Goal: Task Accomplishment & Management: Manage account settings

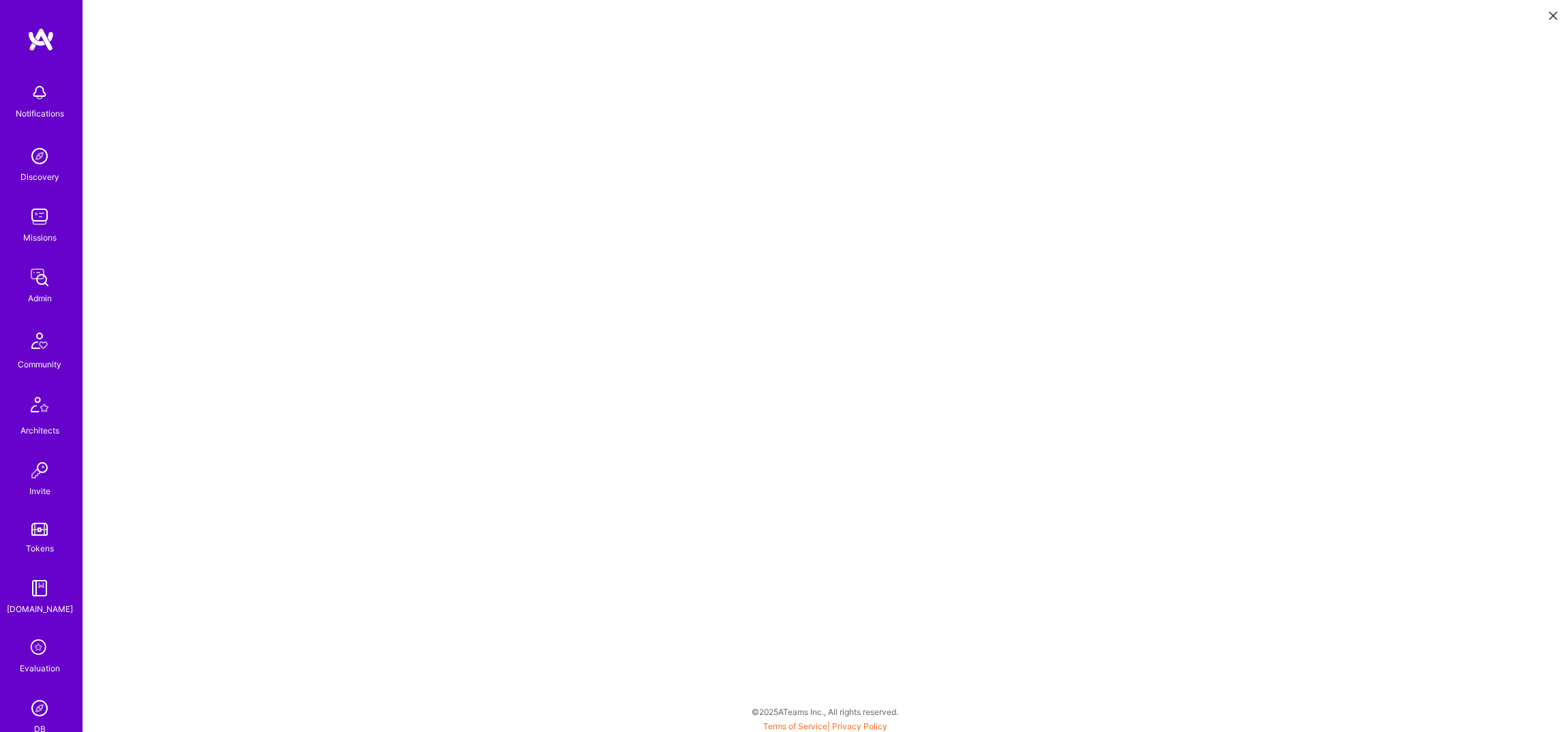
scroll to position [138, 0]
click at [38, 584] on div "DB" at bounding box center [40, 591] width 12 height 14
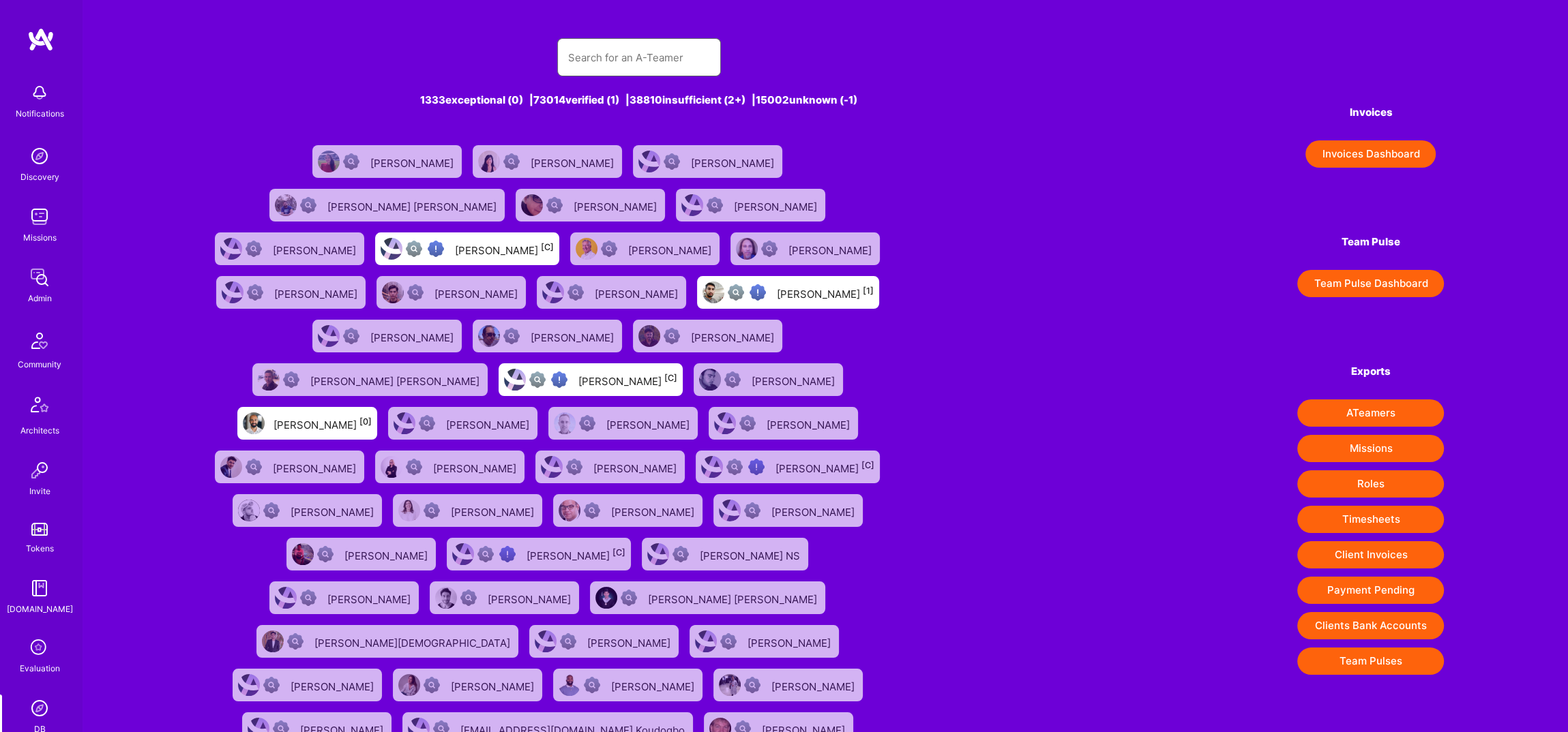
click at [661, 59] on input "text" at bounding box center [639, 58] width 142 height 35
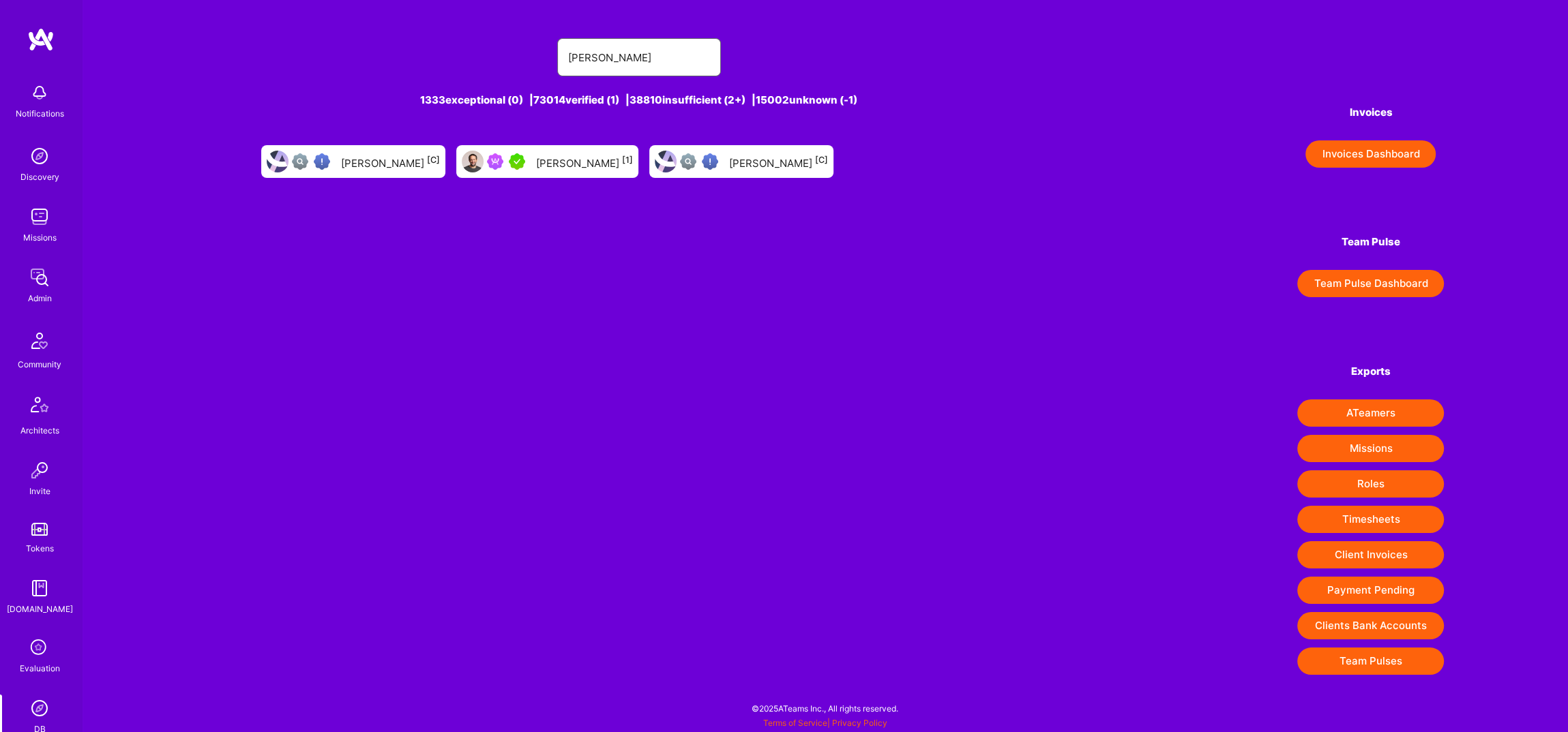
type input "[PERSON_NAME]"
click at [563, 164] on div "[PERSON_NAME] [1]" at bounding box center [584, 161] width 97 height 17
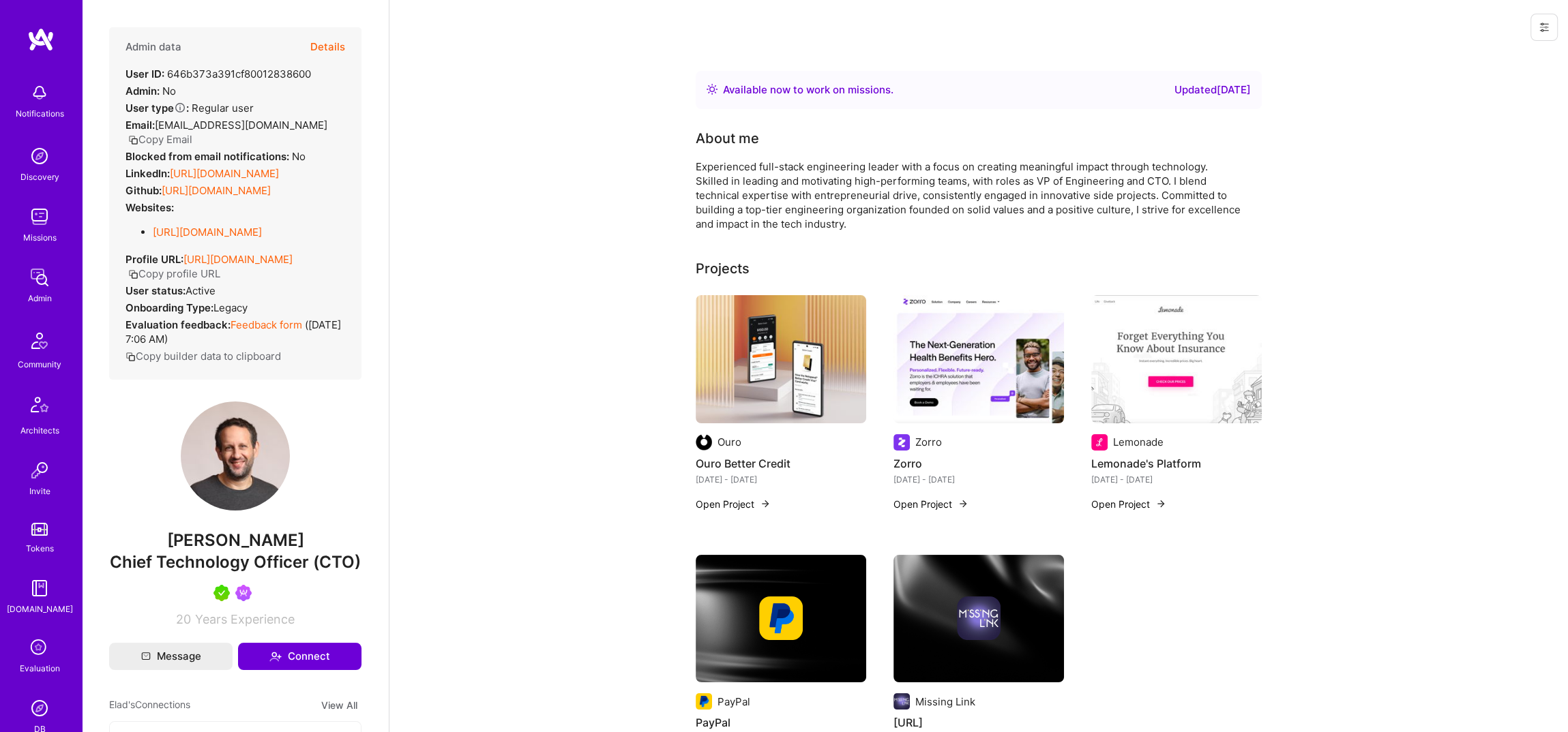
click at [329, 42] on button "Details" at bounding box center [328, 47] width 35 height 40
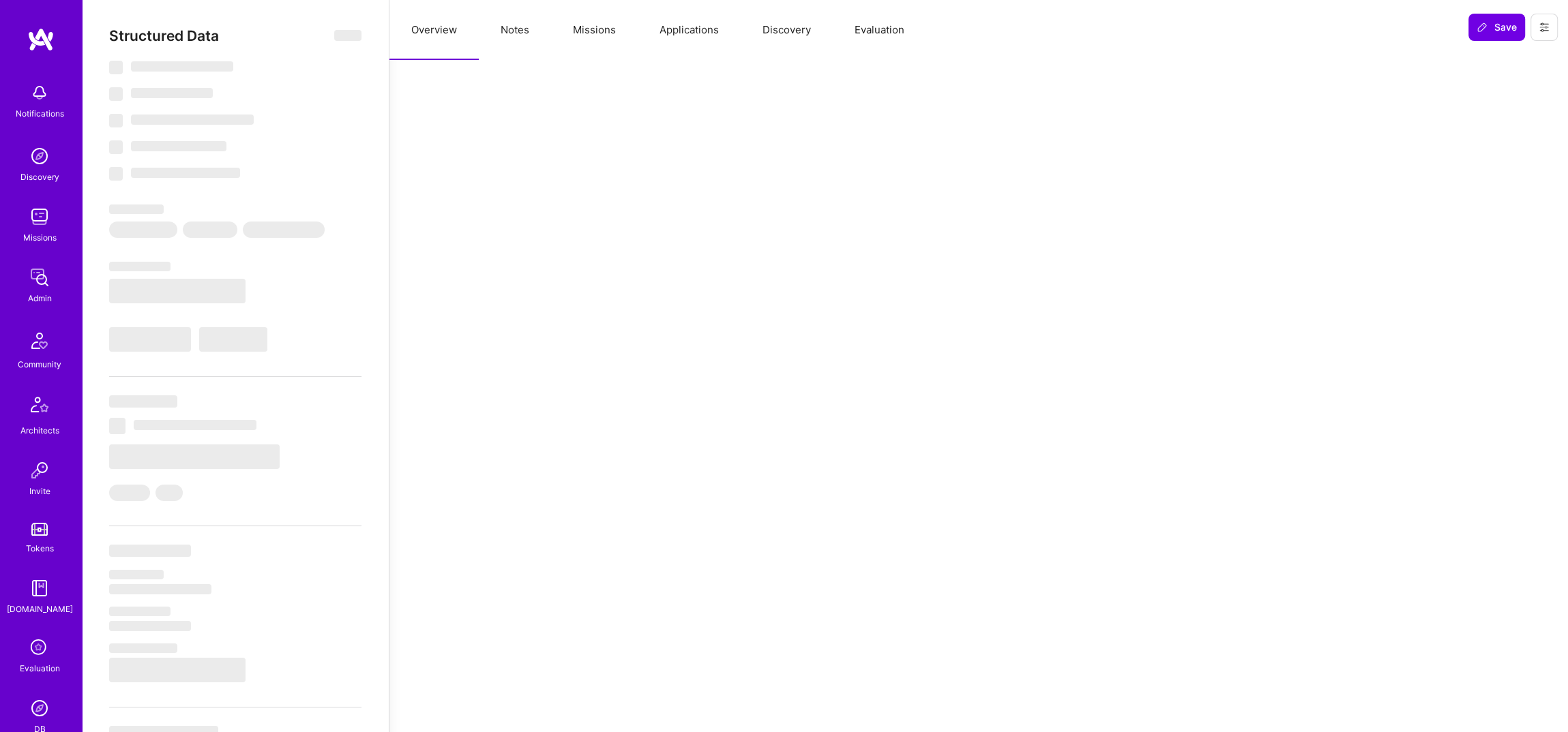
select select "Right Now"
select select "7"
select select "6"
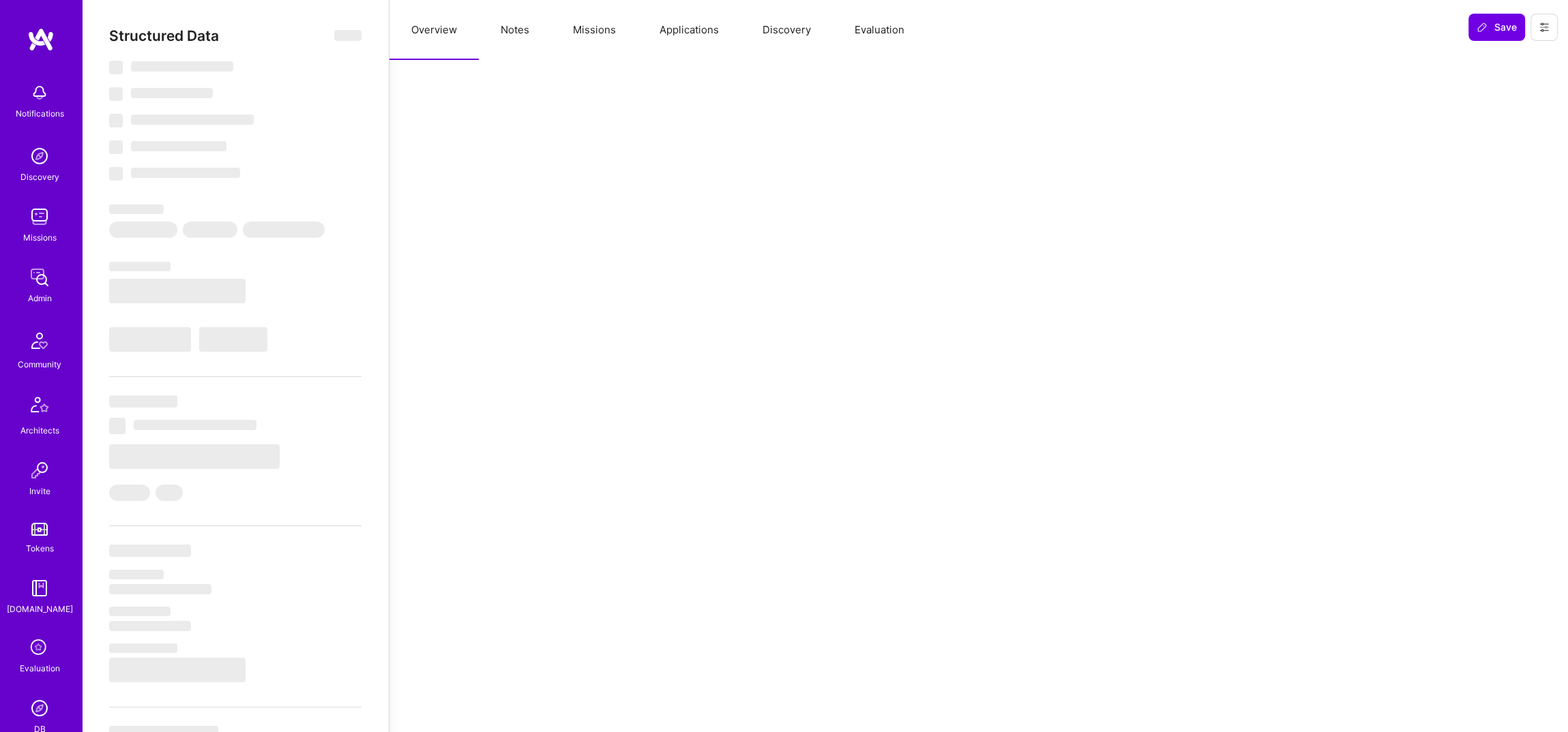
select select "IL"
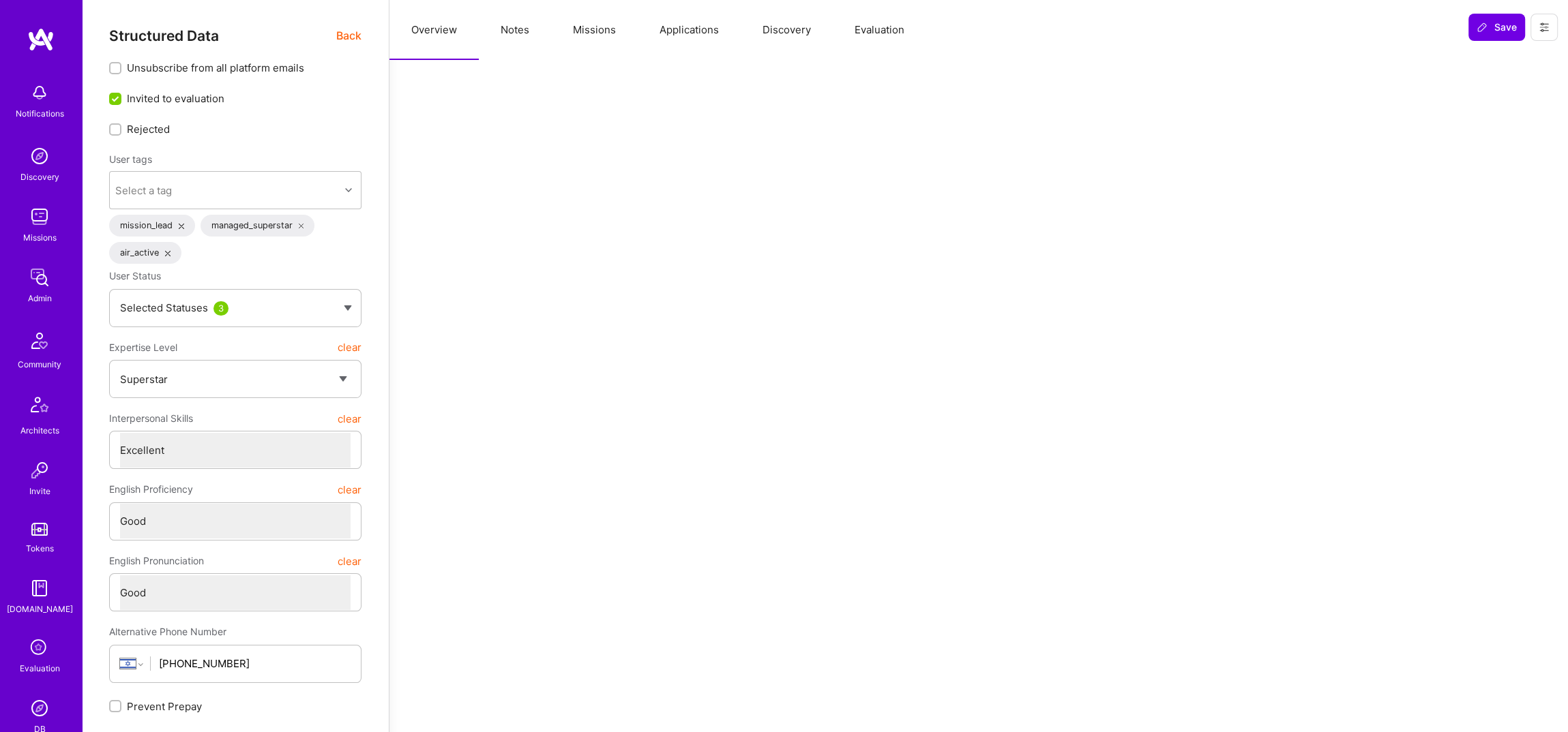
click at [596, 26] on button "Missions" at bounding box center [594, 30] width 87 height 60
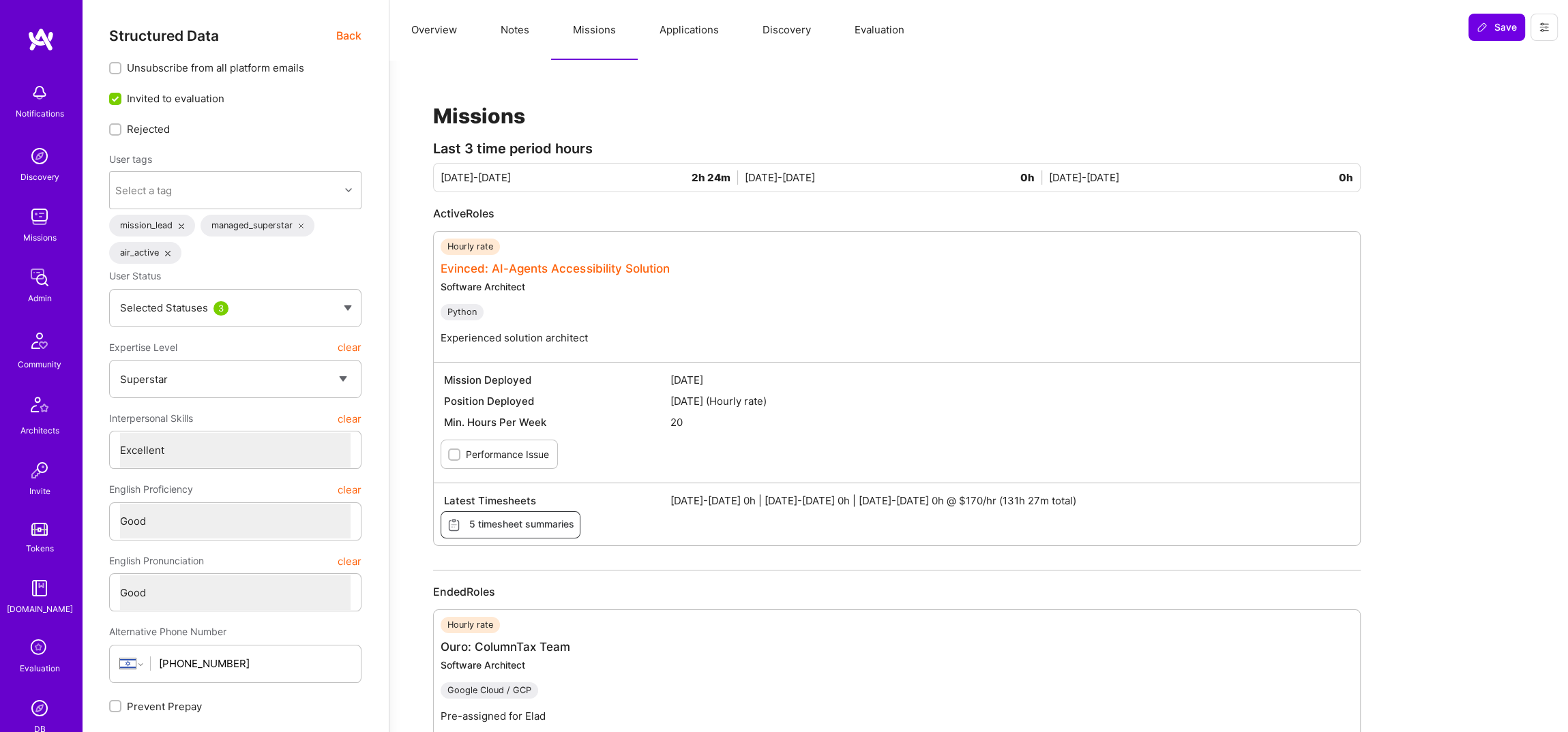
click at [530, 265] on link "Evinced: AI-Agents Accessibility Solution" at bounding box center [555, 268] width 229 height 14
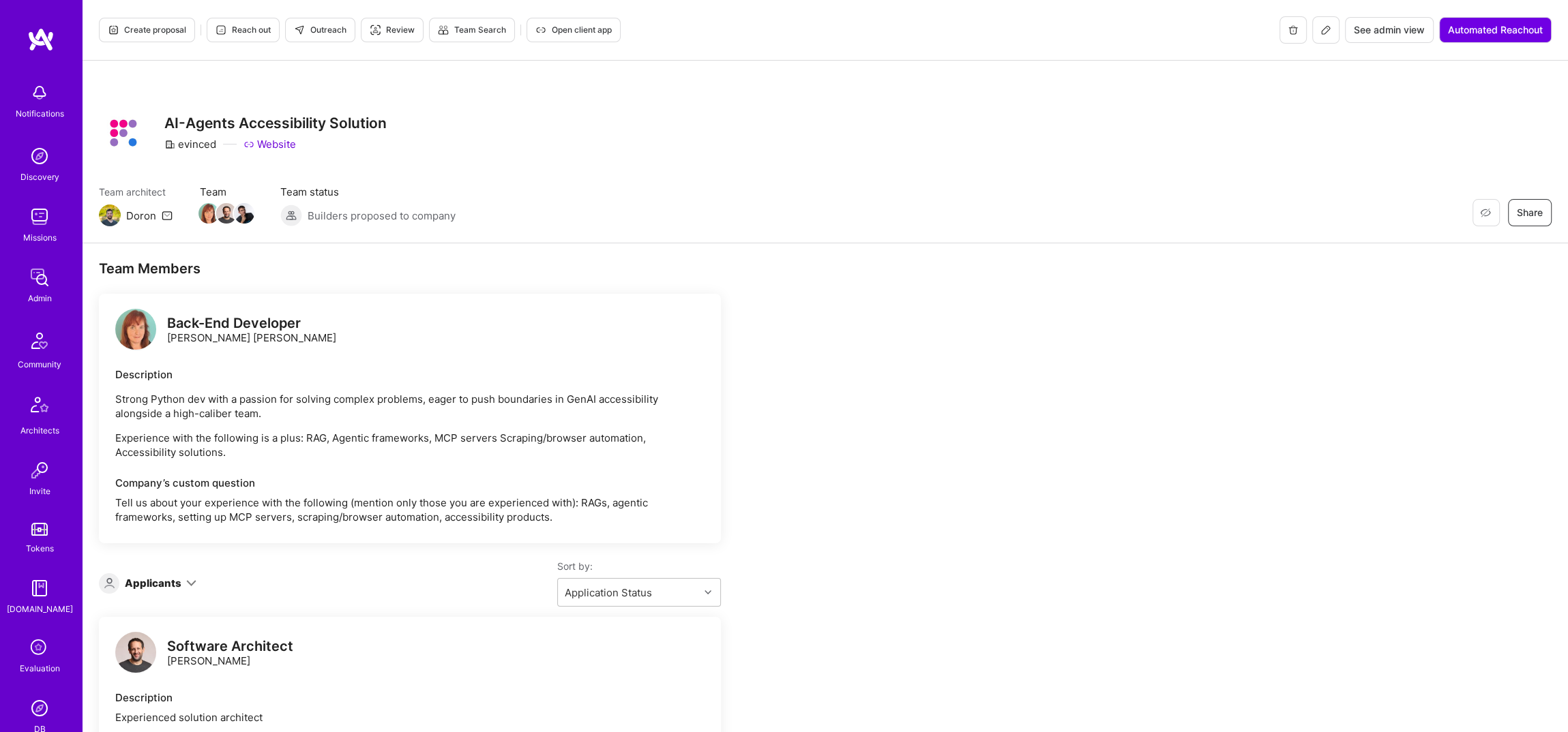
click at [1330, 13] on div "Create proposal Reach out Outreach Review Team Search Open client app See admin…" at bounding box center [825, 30] width 1485 height 61
click at [1327, 27] on icon at bounding box center [1326, 30] width 11 height 11
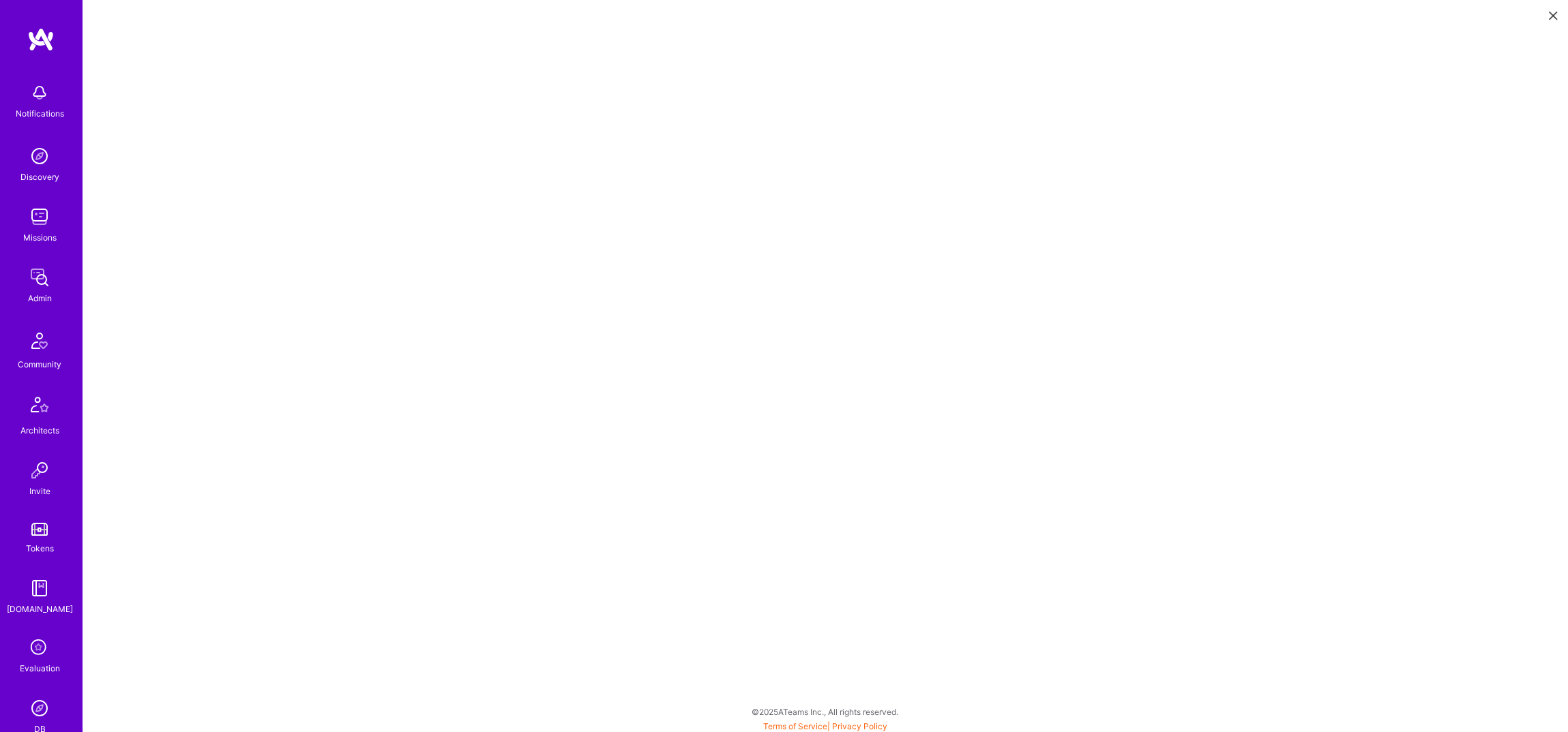
click at [52, 712] on link "DB" at bounding box center [39, 715] width 85 height 41
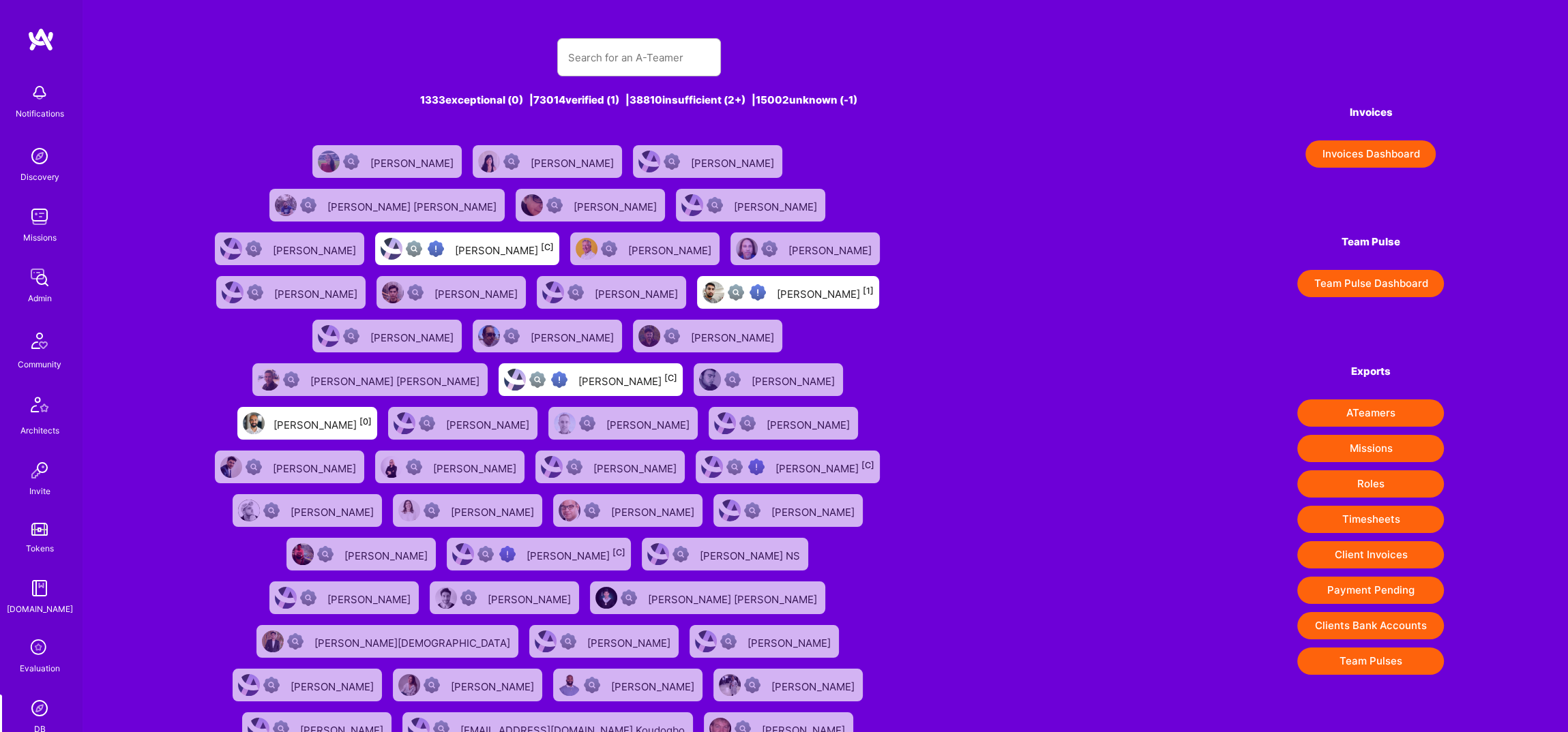
click at [599, 77] on div "1333 exceptional (0) | 73014 verified (1) | 38810 insufficient (2+) | 15002 unk…" at bounding box center [639, 408] width 864 height 773
click at [600, 67] on input "text" at bounding box center [639, 58] width 142 height 35
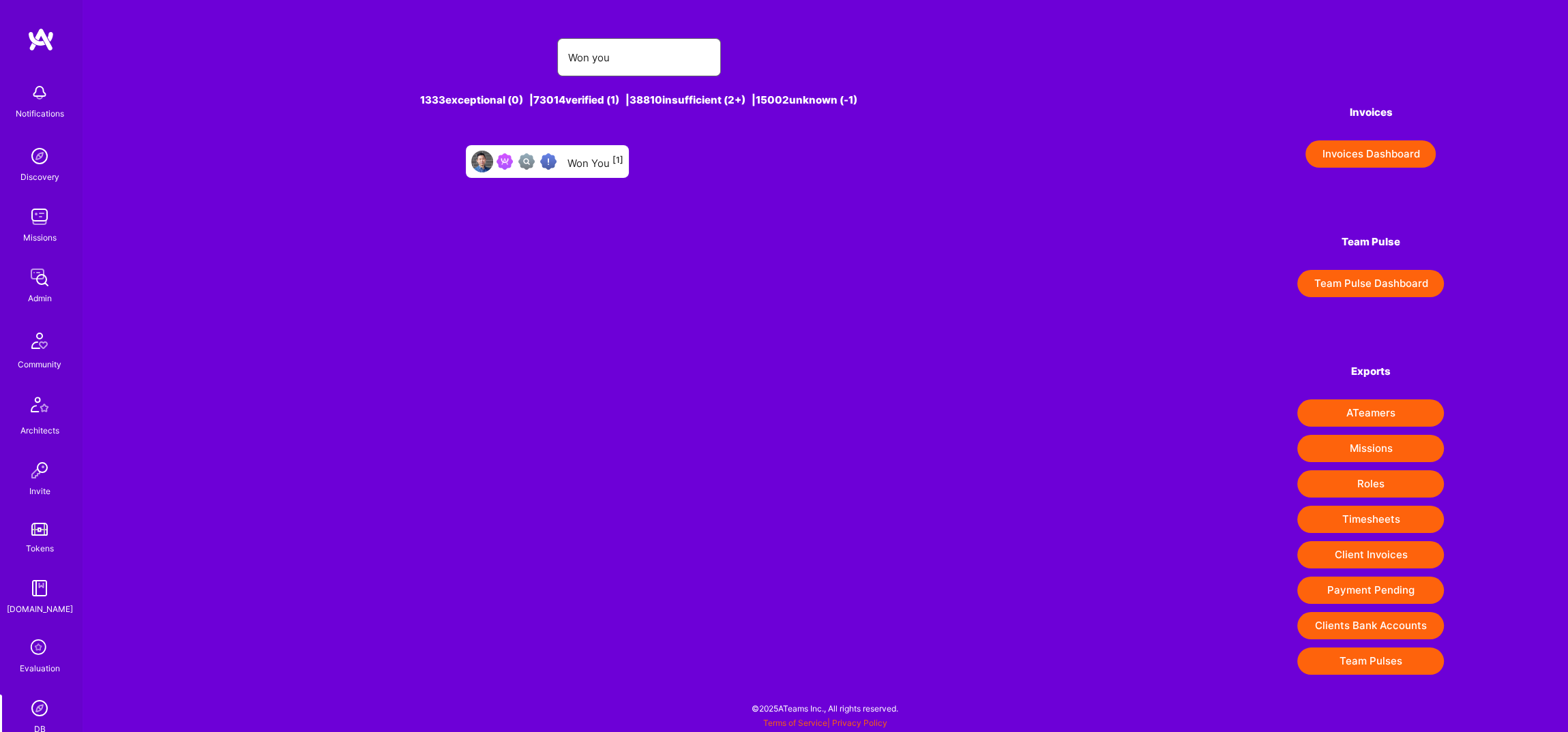
type input "Won you"
click at [556, 166] on img at bounding box center [548, 161] width 16 height 16
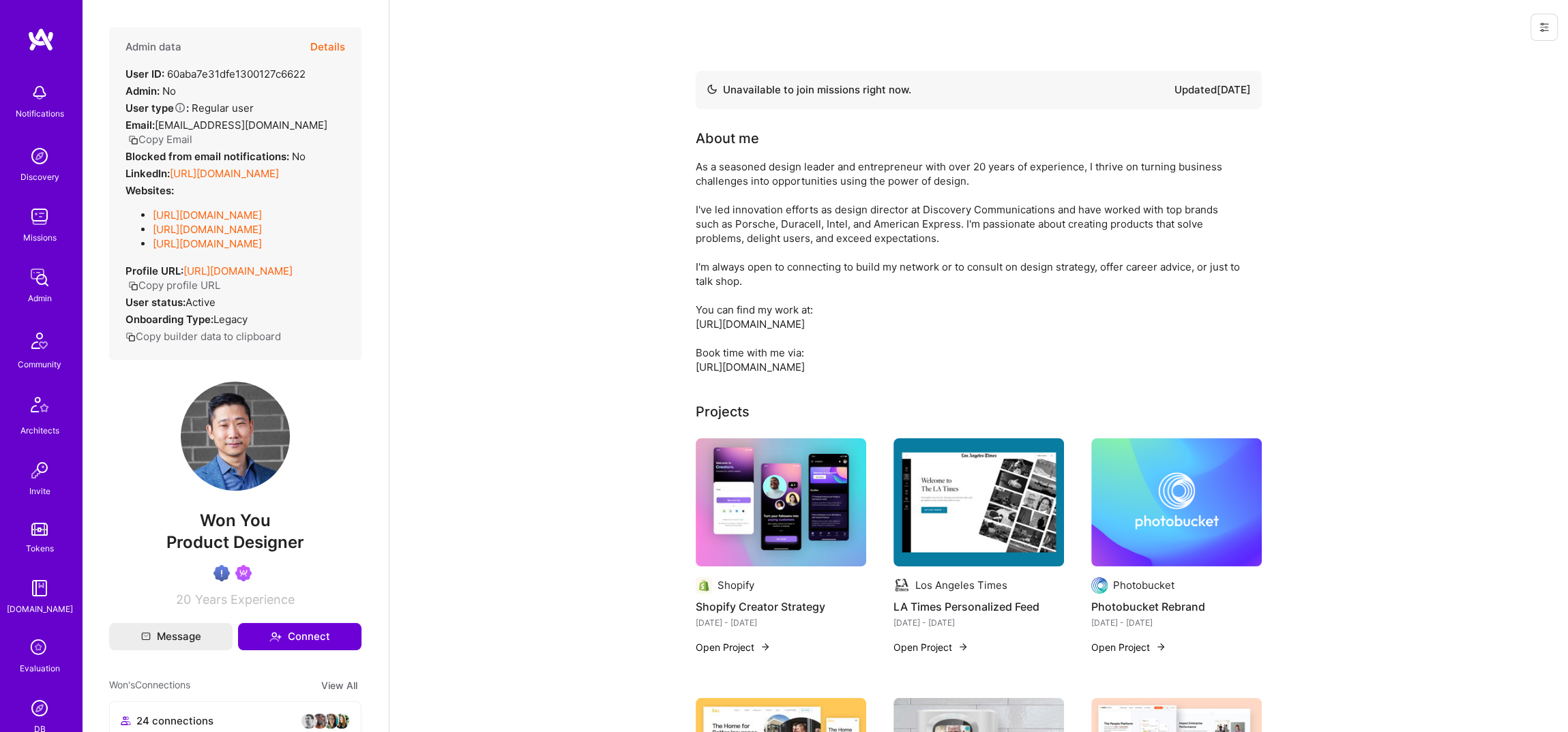
click at [336, 50] on button "Details" at bounding box center [328, 47] width 35 height 40
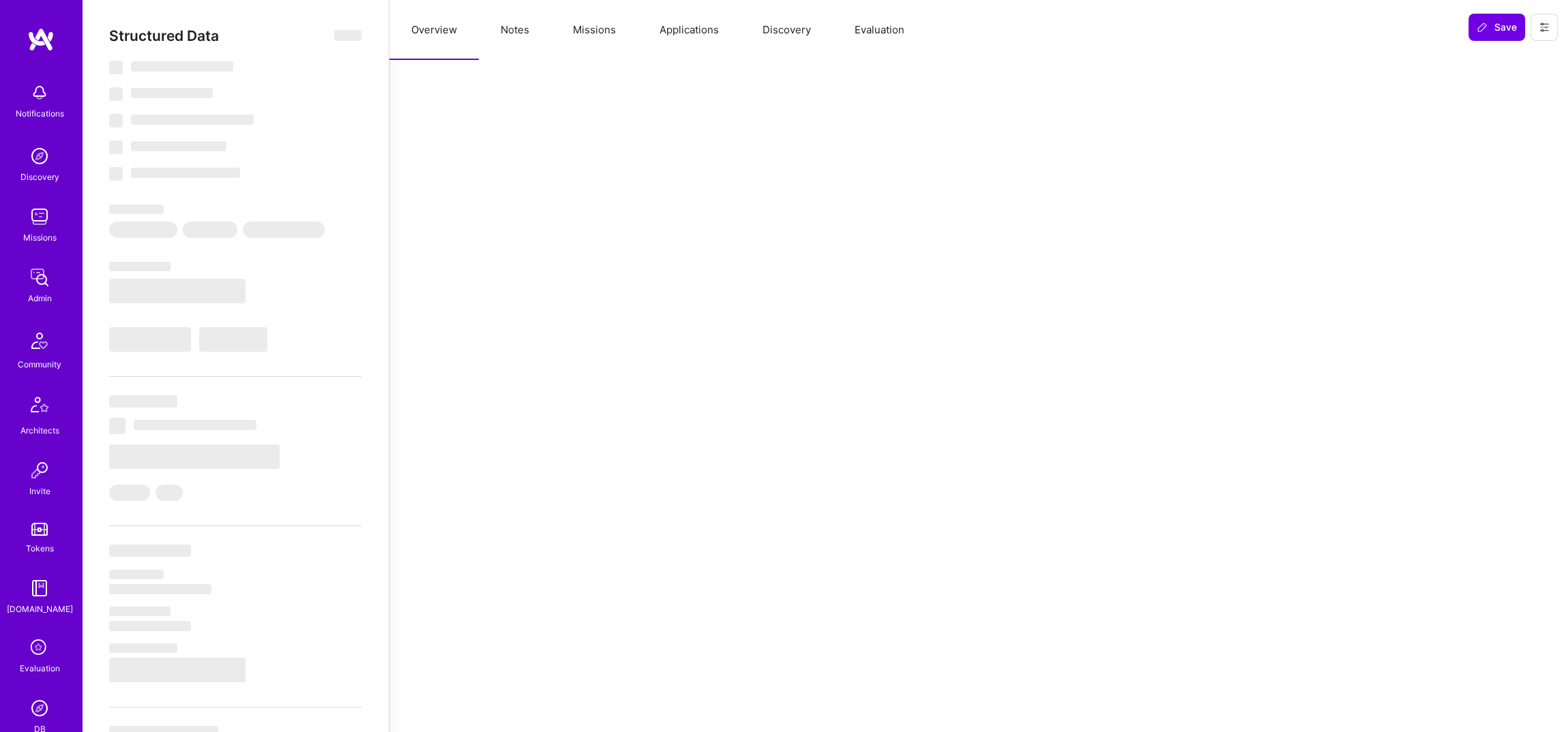
type textarea "x"
select select "Not Available"
select select "6 Months"
select select "Verified"
select select "US"
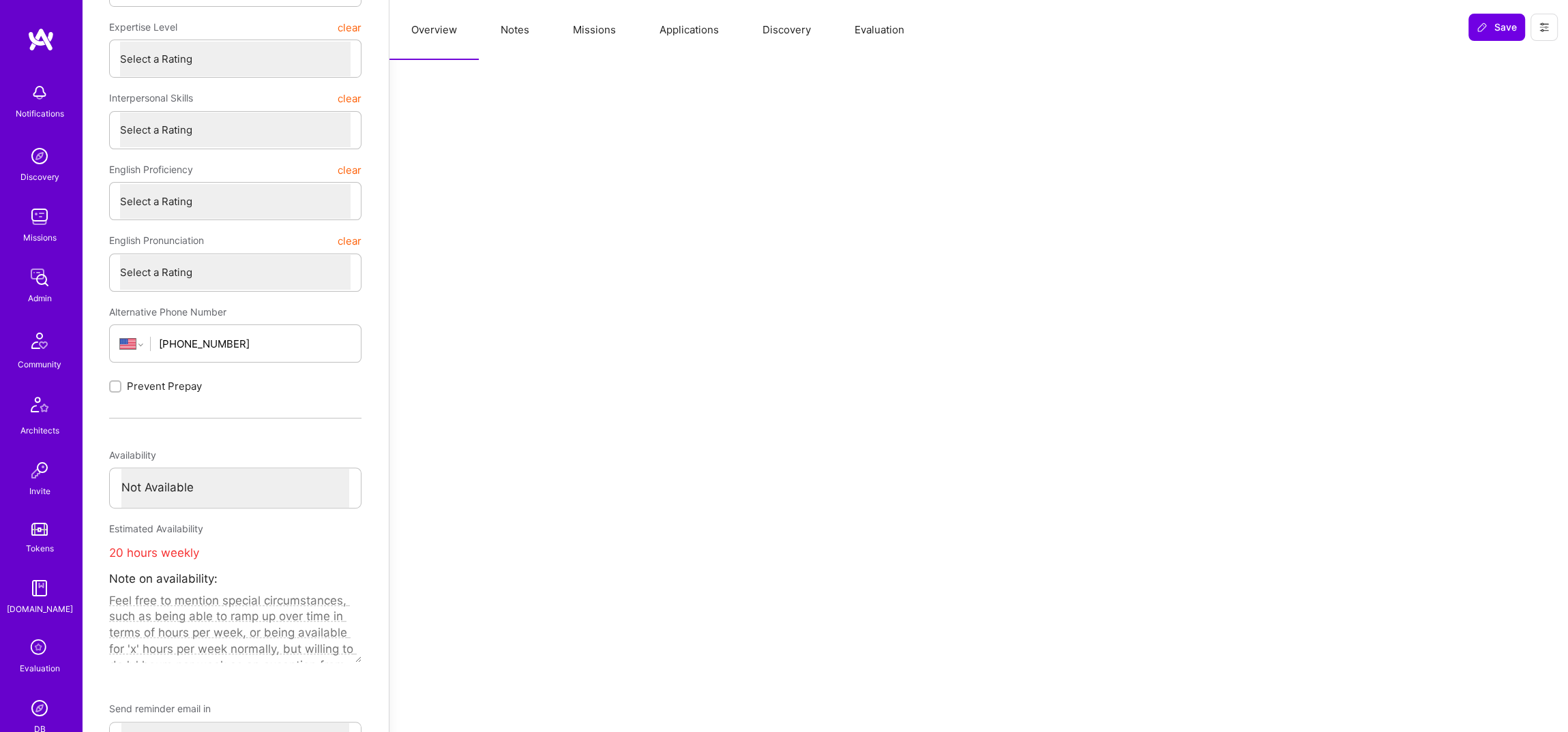
scroll to position [242, 0]
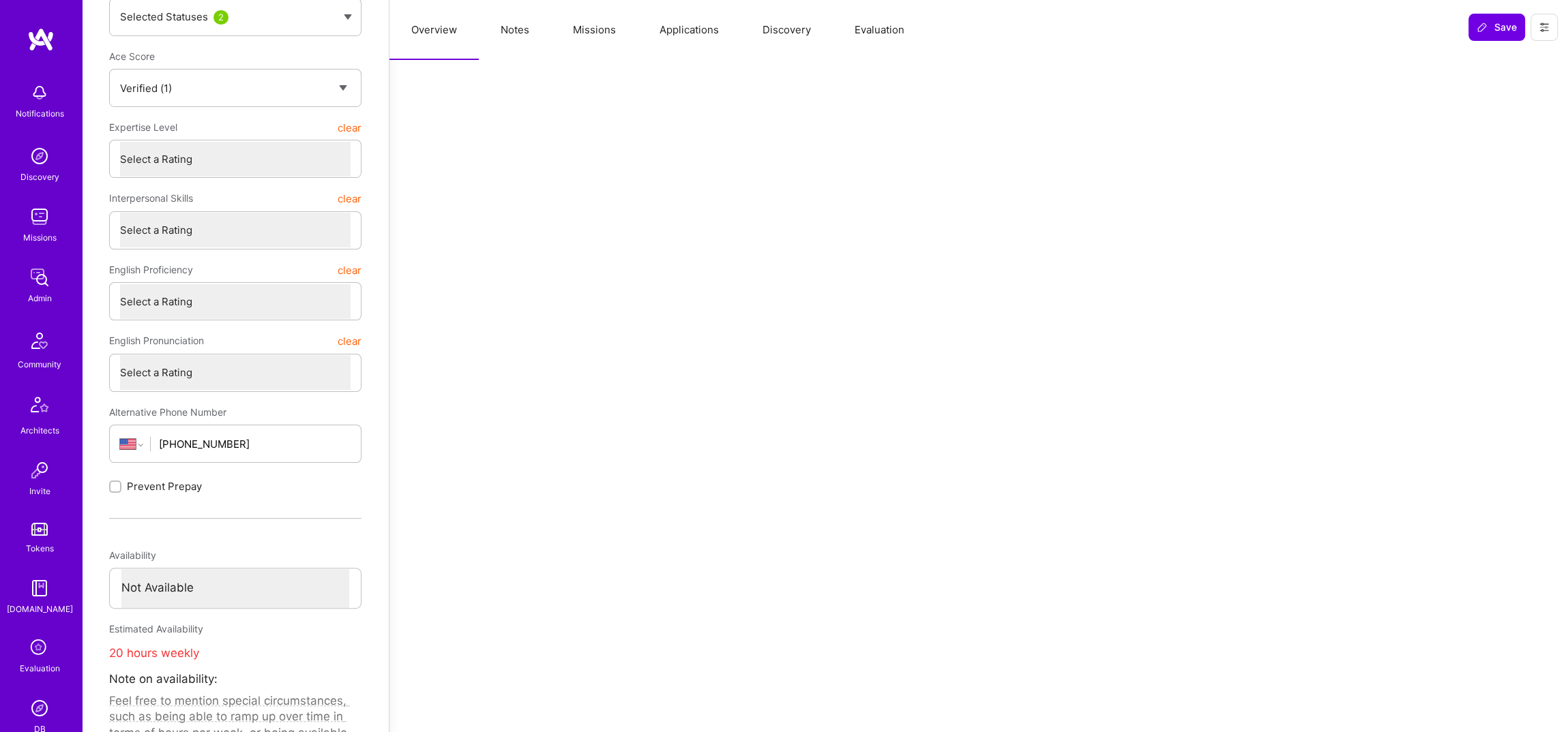
click at [596, 33] on button "Missions" at bounding box center [594, 30] width 87 height 60
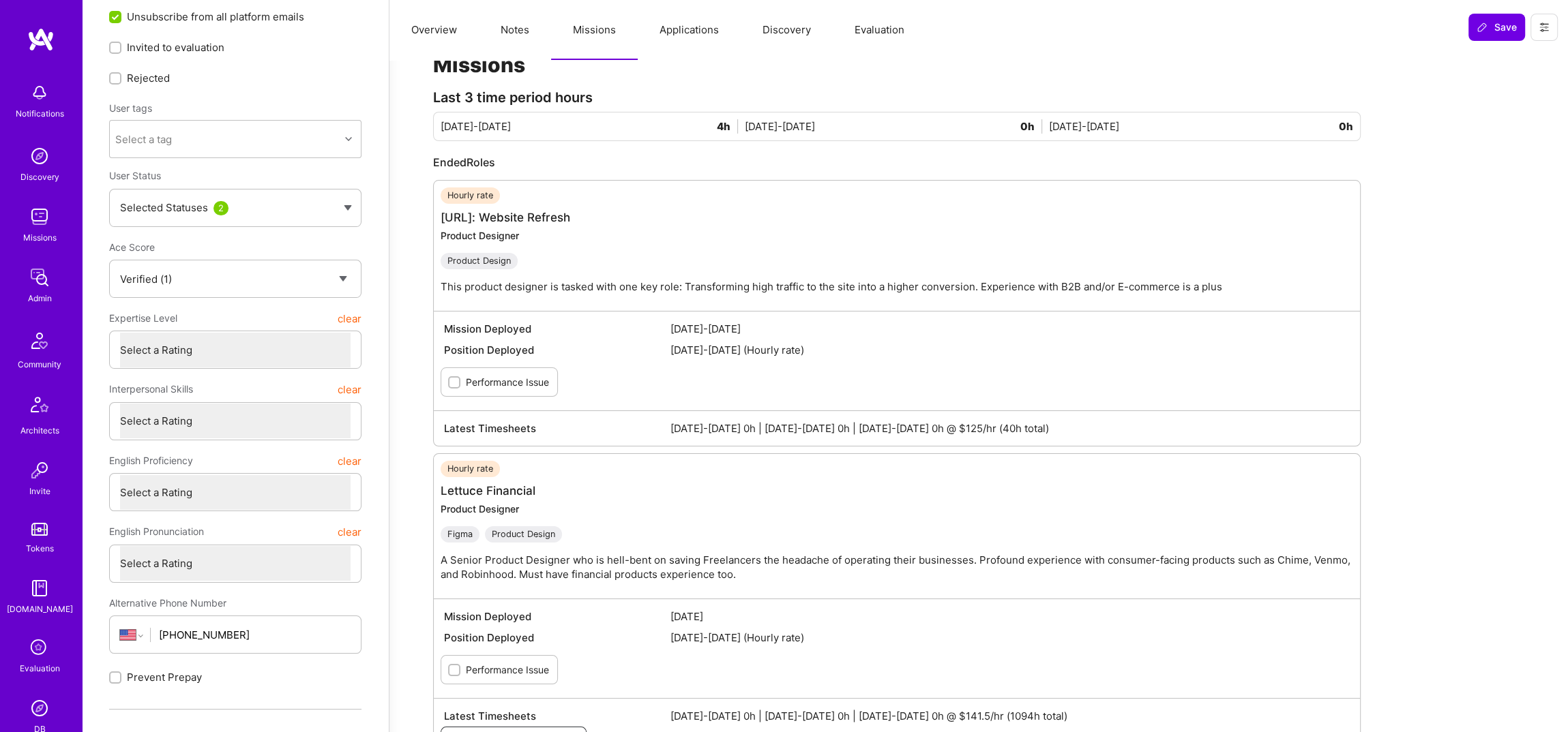
scroll to position [0, 0]
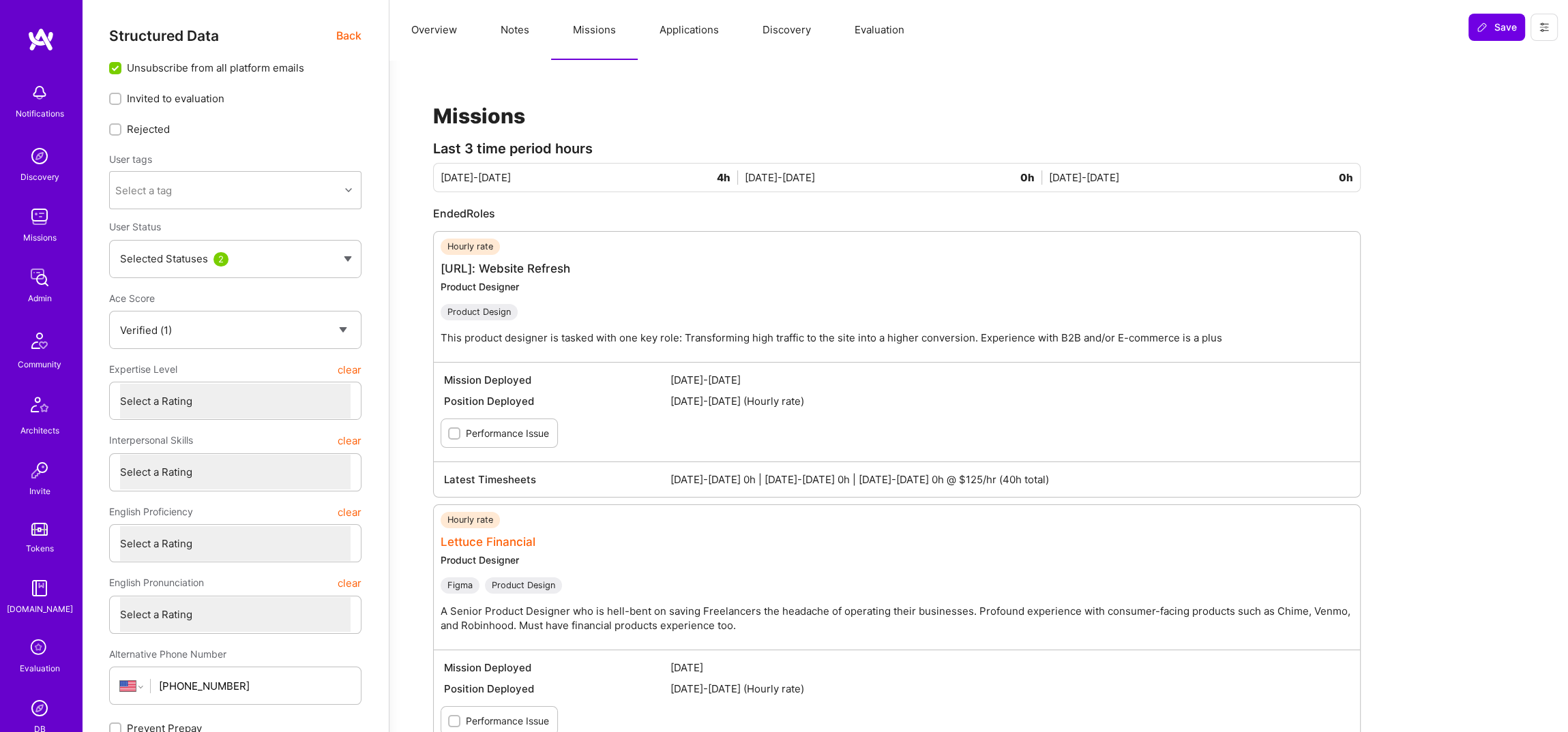
click at [471, 535] on link "Lettuce Financial" at bounding box center [488, 542] width 95 height 14
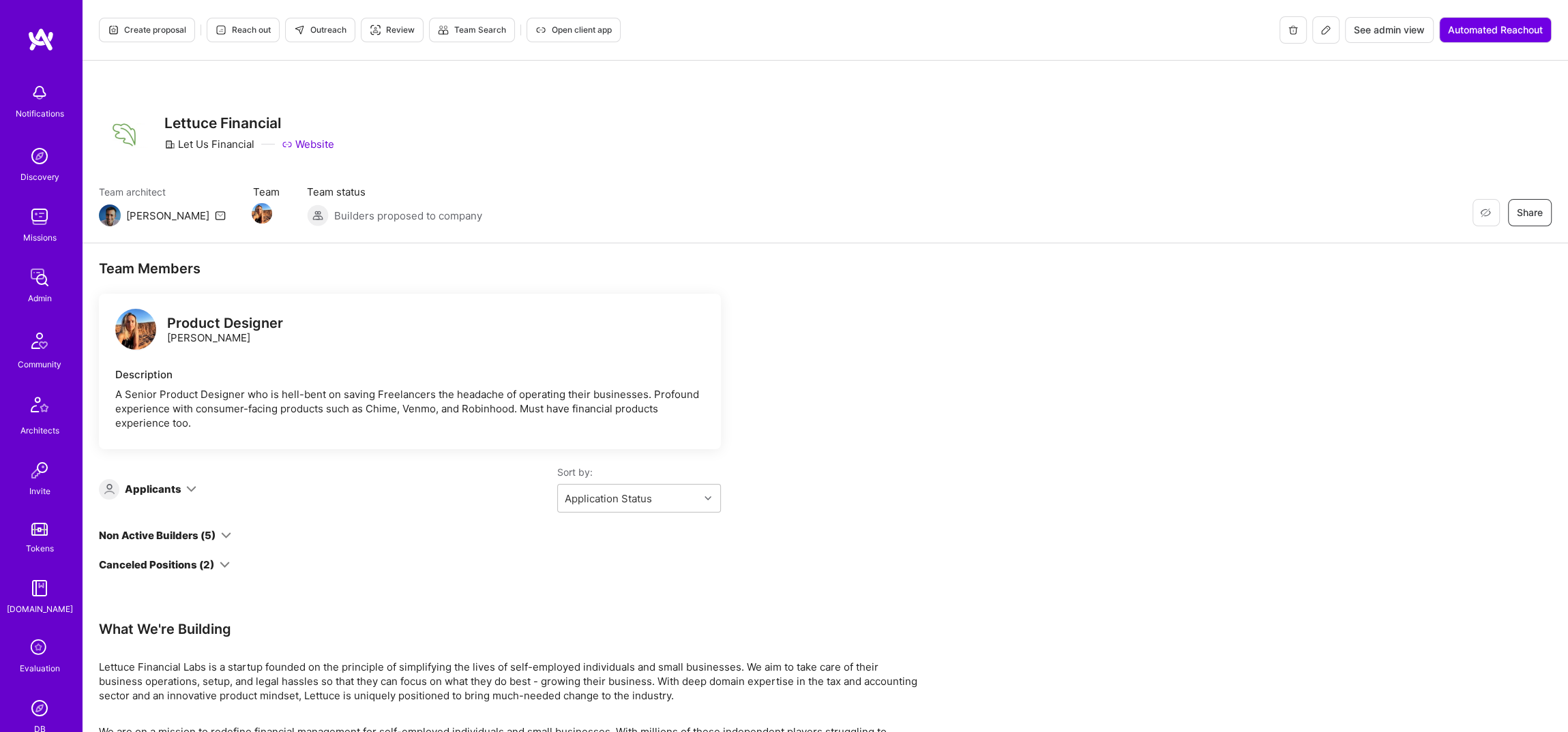
click at [1327, 34] on icon at bounding box center [1326, 30] width 11 height 11
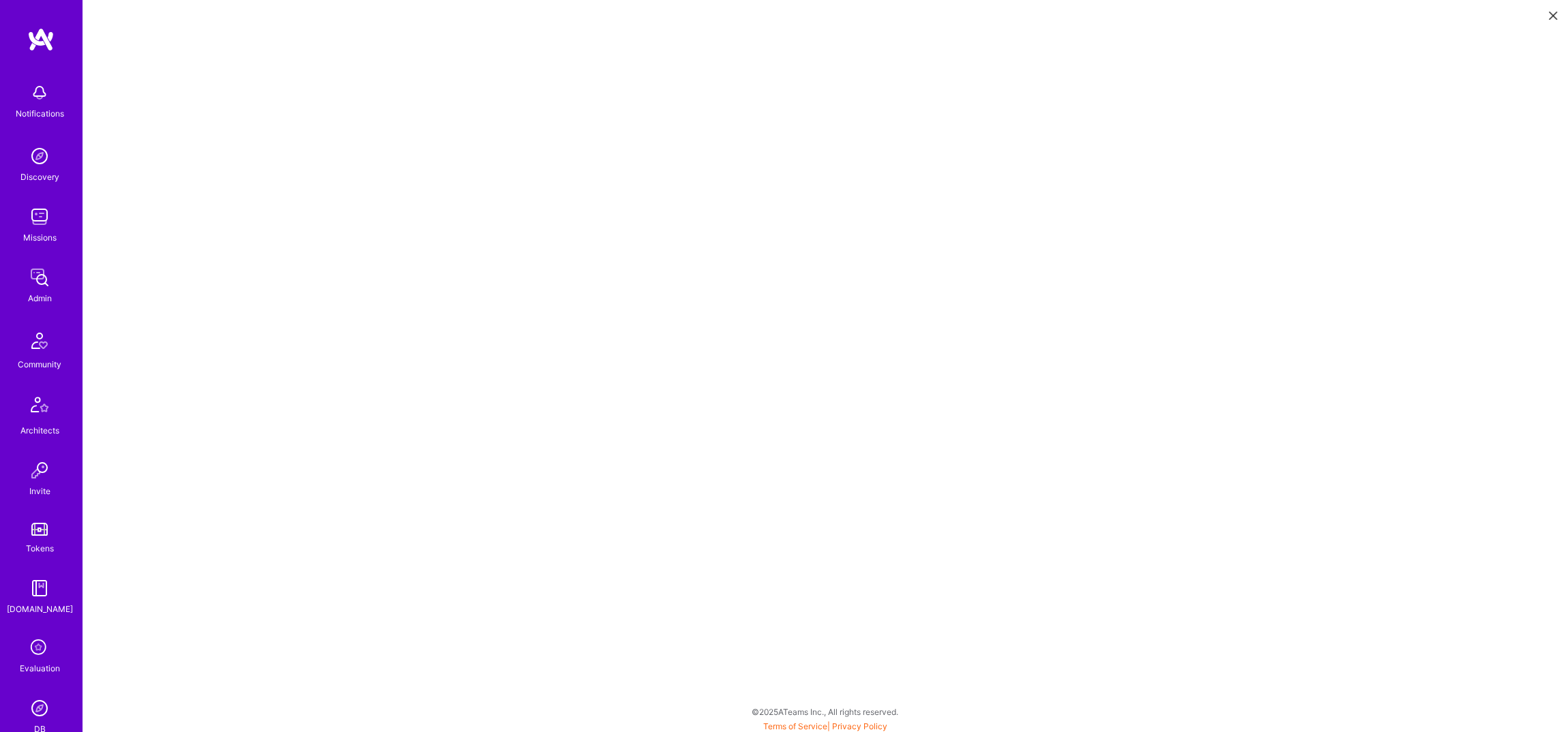
click at [41, 34] on img at bounding box center [41, 39] width 27 height 24
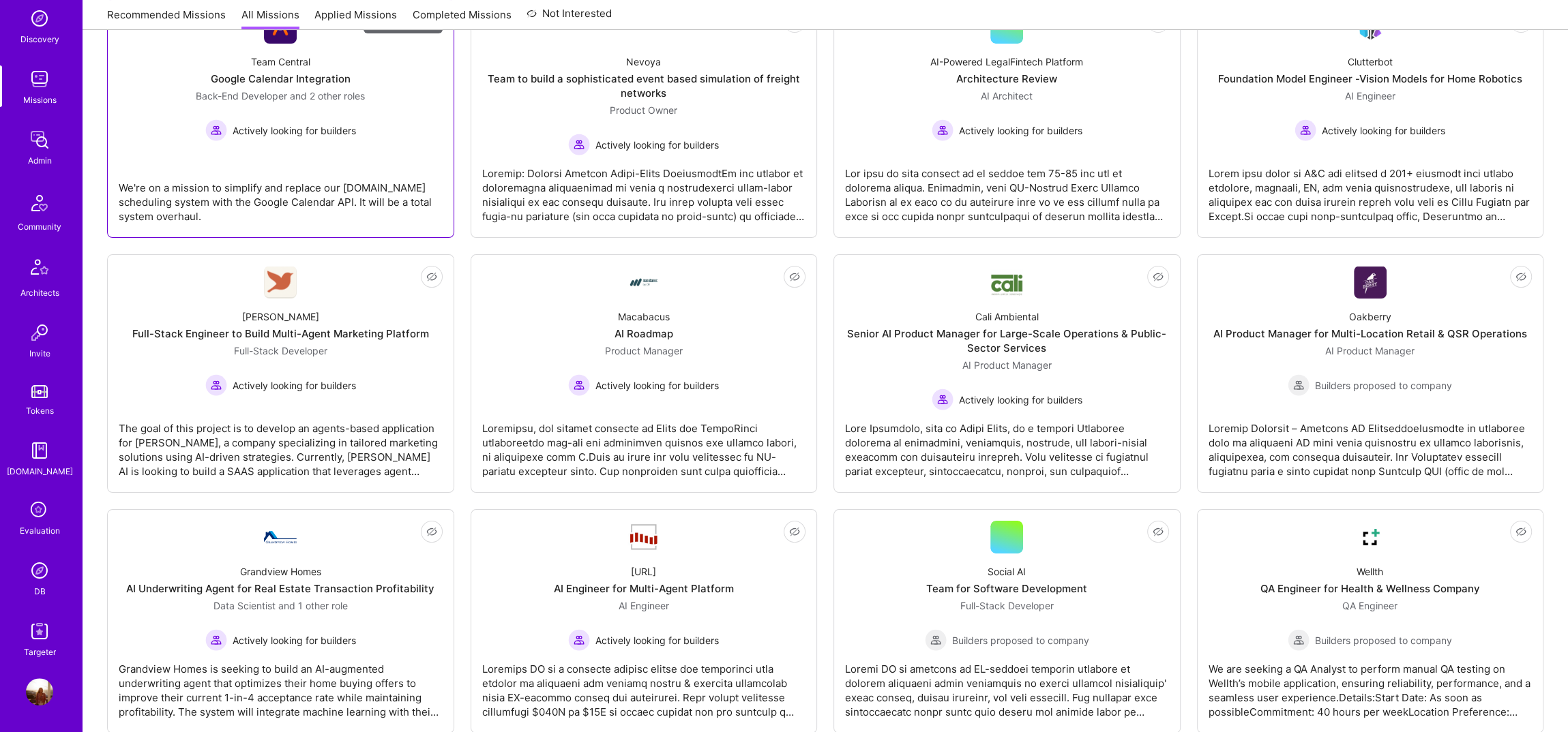
scroll to position [259, 0]
